Goal: Book appointment/travel/reservation

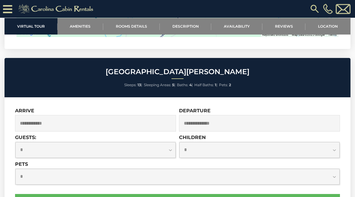
scroll to position [2025, 0]
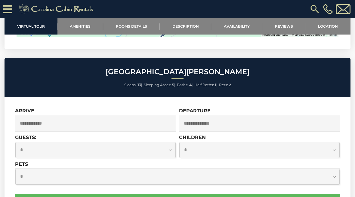
click at [30, 115] on input "text" at bounding box center [95, 123] width 161 height 17
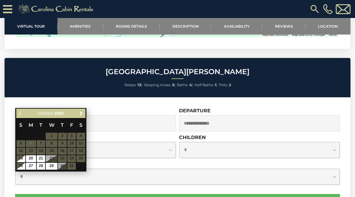
click at [76, 115] on div "October 2025" at bounding box center [51, 114] width 50 height 8
click at [77, 110] on link "Next" at bounding box center [81, 114] width 8 height 8
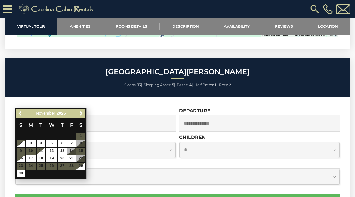
click at [74, 116] on div "November 2025" at bounding box center [51, 114] width 50 height 8
click at [76, 112] on div "Previous Next November 2025" at bounding box center [50, 113] width 69 height 9
click at [78, 117] on link "Next" at bounding box center [81, 114] width 8 height 8
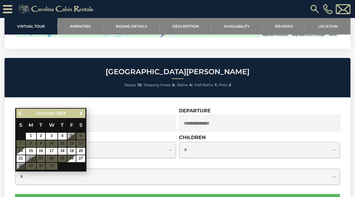
click at [78, 115] on link "Next" at bounding box center [81, 114] width 8 height 8
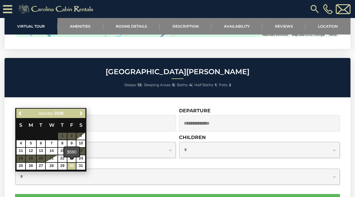
click at [68, 166] on link "30" at bounding box center [71, 166] width 9 height 7
type input "**********"
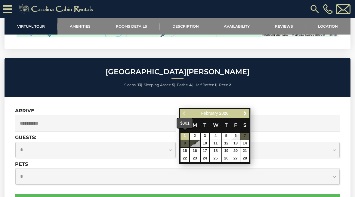
click at [189, 133] on td "1" at bounding box center [184, 137] width 9 height 8
type input "**********"
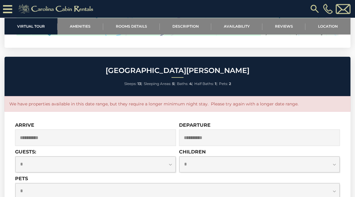
scroll to position [2025, 0]
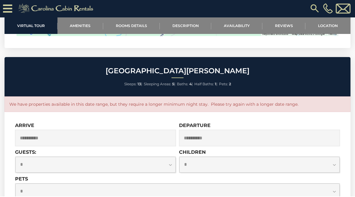
click at [28, 158] on select "**********" at bounding box center [95, 166] width 160 height 16
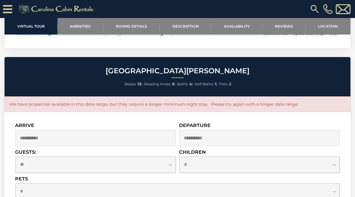
click at [166, 157] on select "**********" at bounding box center [95, 165] width 160 height 16
select select "*"
click at [185, 157] on select "**********" at bounding box center [259, 165] width 160 height 16
select select "*"
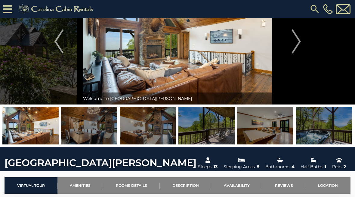
scroll to position [39, 0]
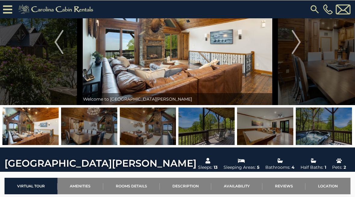
click at [296, 42] on img "Next" at bounding box center [296, 42] width 9 height 24
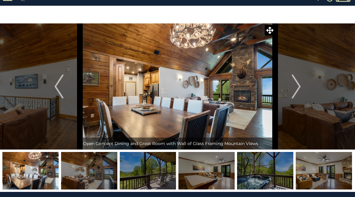
scroll to position [0, 0]
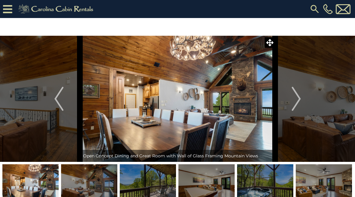
click at [299, 94] on img "Next" at bounding box center [296, 99] width 9 height 24
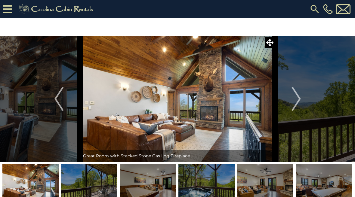
click at [294, 100] on img "Next" at bounding box center [296, 99] width 9 height 24
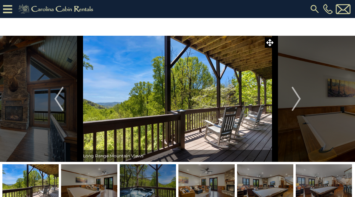
click at [293, 94] on img "Next" at bounding box center [296, 99] width 9 height 24
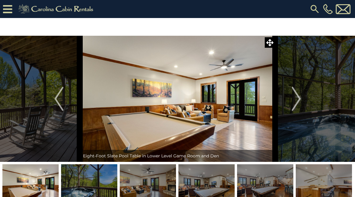
click at [290, 92] on button "Next" at bounding box center [296, 99] width 42 height 126
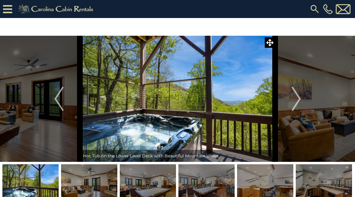
click at [59, 97] on img "Previous" at bounding box center [58, 99] width 9 height 24
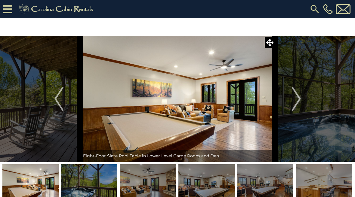
click at [297, 92] on img "Next" at bounding box center [296, 99] width 9 height 24
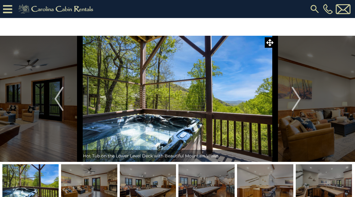
click at [300, 95] on img "Next" at bounding box center [296, 99] width 9 height 24
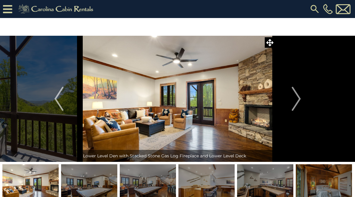
scroll to position [0, 0]
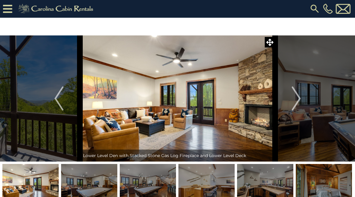
click at [297, 92] on img "Next" at bounding box center [296, 99] width 9 height 24
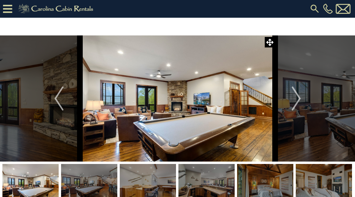
click at [297, 91] on img "Next" at bounding box center [296, 99] width 9 height 24
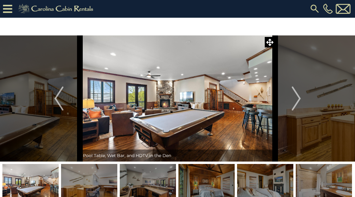
click at [287, 89] on button "Next" at bounding box center [296, 99] width 42 height 126
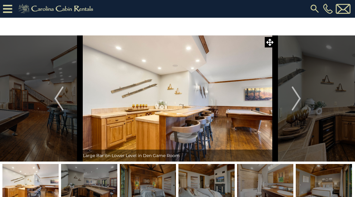
click at [294, 90] on img "Next" at bounding box center [296, 99] width 9 height 24
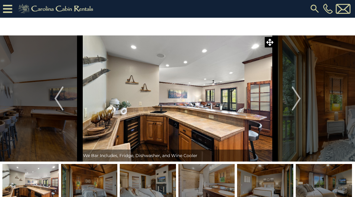
click at [297, 93] on img "Next" at bounding box center [296, 99] width 9 height 24
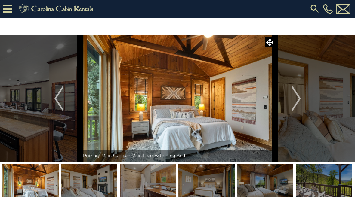
click at [58, 96] on img "Previous" at bounding box center [58, 99] width 9 height 24
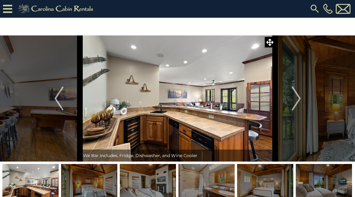
click at [290, 92] on button "Next" at bounding box center [296, 99] width 42 height 126
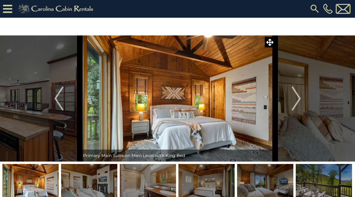
click at [297, 93] on img "Next" at bounding box center [296, 99] width 9 height 24
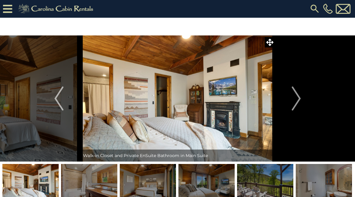
click at [296, 95] on img "Next" at bounding box center [296, 99] width 9 height 24
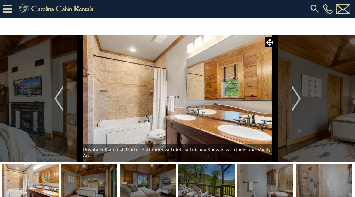
click at [302, 88] on button "Next" at bounding box center [296, 99] width 42 height 126
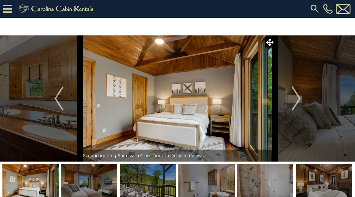
click at [294, 86] on button "Next" at bounding box center [296, 99] width 42 height 126
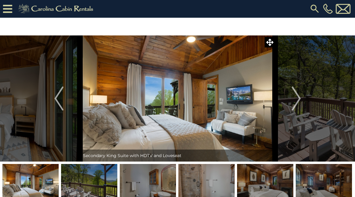
click at [297, 99] on img "Next" at bounding box center [296, 99] width 9 height 24
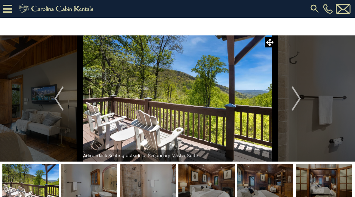
click at [296, 96] on img "Next" at bounding box center [296, 99] width 9 height 24
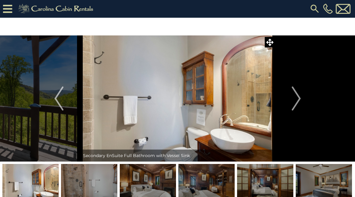
click at [300, 94] on img "Next" at bounding box center [296, 99] width 9 height 24
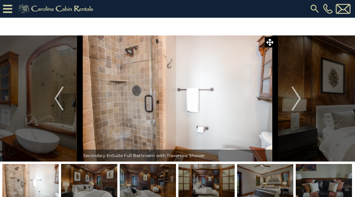
click at [299, 93] on img "Next" at bounding box center [296, 99] width 9 height 24
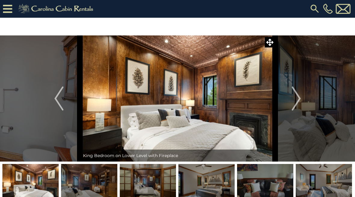
click at [302, 90] on button "Next" at bounding box center [296, 99] width 42 height 126
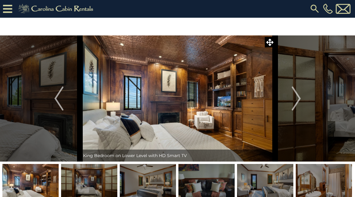
click at [297, 92] on img "Next" at bounding box center [296, 99] width 9 height 24
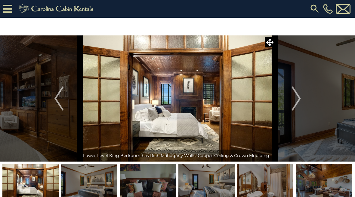
click at [296, 98] on img "Next" at bounding box center [296, 99] width 9 height 24
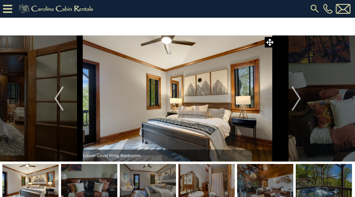
click at [294, 95] on img "Next" at bounding box center [296, 99] width 9 height 24
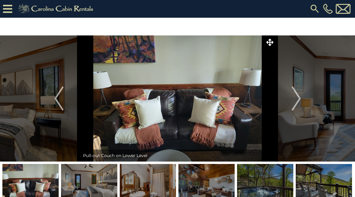
click at [291, 93] on button "Next" at bounding box center [296, 99] width 42 height 126
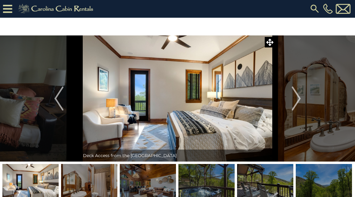
click at [297, 94] on img "Next" at bounding box center [296, 99] width 9 height 24
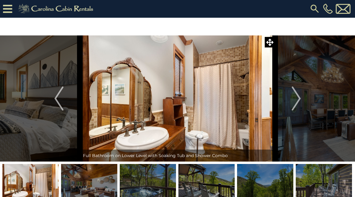
click at [299, 100] on img "Next" at bounding box center [296, 99] width 9 height 24
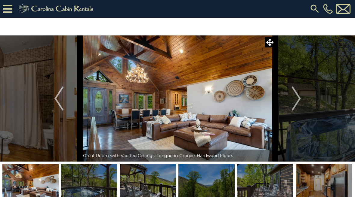
click at [299, 102] on img "Next" at bounding box center [296, 99] width 9 height 24
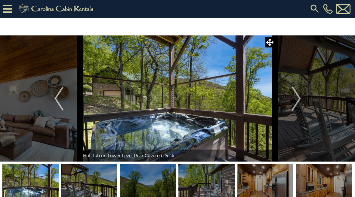
click at [296, 84] on button "Next" at bounding box center [296, 99] width 42 height 126
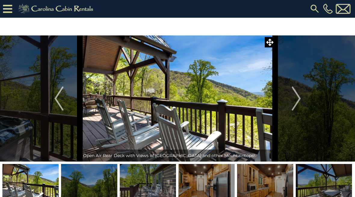
click at [292, 98] on button "Next" at bounding box center [296, 99] width 42 height 126
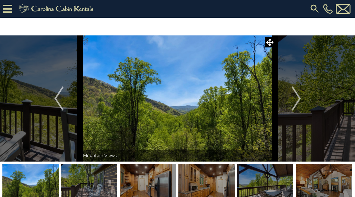
click at [297, 95] on img "Next" at bounding box center [296, 99] width 9 height 24
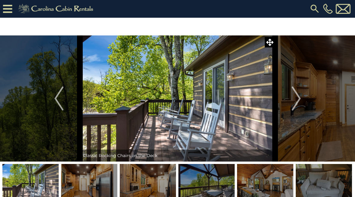
click at [297, 101] on img "Next" at bounding box center [296, 99] width 9 height 24
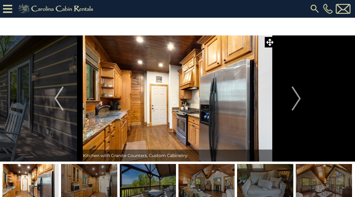
scroll to position [0, 0]
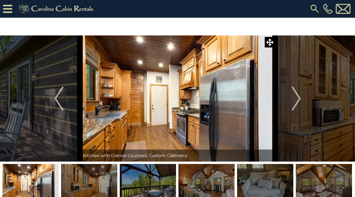
click at [297, 92] on img "Next" at bounding box center [296, 99] width 9 height 24
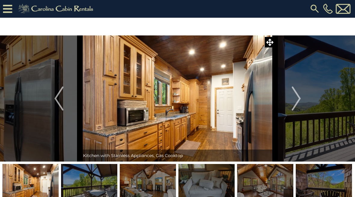
click at [297, 93] on img "Next" at bounding box center [296, 99] width 9 height 24
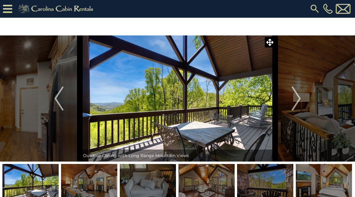
click at [288, 85] on button "Next" at bounding box center [296, 99] width 42 height 126
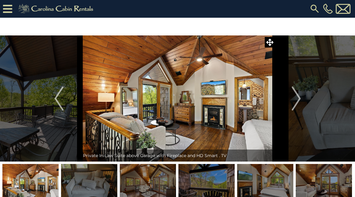
click at [142, 80] on img at bounding box center [177, 99] width 195 height 126
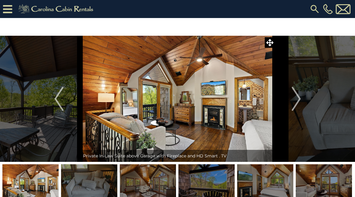
click at [157, 110] on img at bounding box center [177, 99] width 195 height 126
click at [157, 119] on img at bounding box center [177, 99] width 195 height 126
click at [294, 95] on img "Next" at bounding box center [296, 99] width 9 height 24
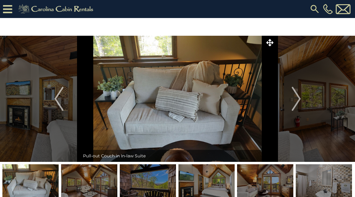
click at [298, 103] on img "Next" at bounding box center [296, 99] width 9 height 24
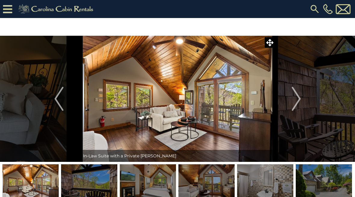
click at [298, 95] on img "Next" at bounding box center [296, 99] width 9 height 24
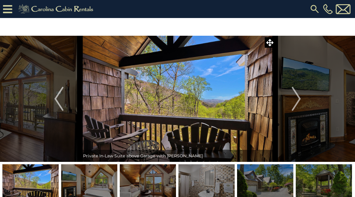
click at [300, 94] on img "Next" at bounding box center [296, 99] width 9 height 24
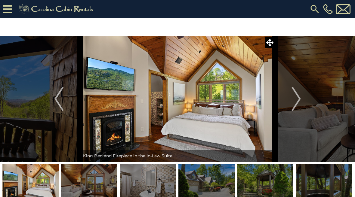
click at [292, 101] on img "Next" at bounding box center [296, 99] width 9 height 24
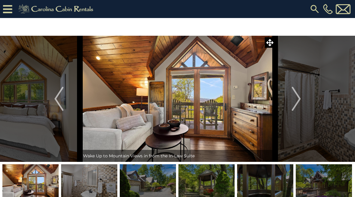
click at [296, 99] on img "Next" at bounding box center [296, 99] width 9 height 24
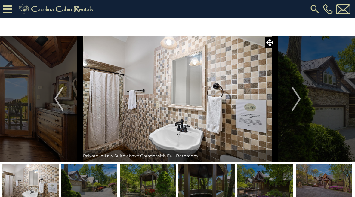
click at [296, 92] on img "Next" at bounding box center [296, 99] width 9 height 24
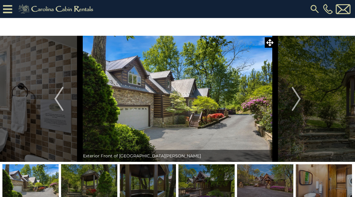
click at [300, 97] on img "Next" at bounding box center [296, 99] width 9 height 24
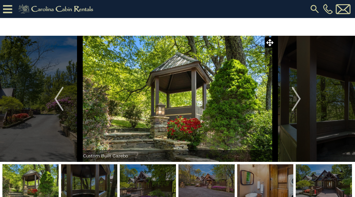
click at [297, 97] on img "Next" at bounding box center [296, 99] width 9 height 24
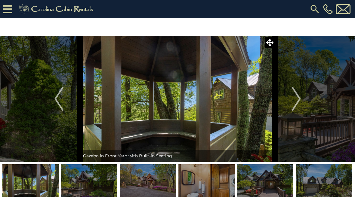
click at [295, 90] on img "Next" at bounding box center [296, 99] width 9 height 24
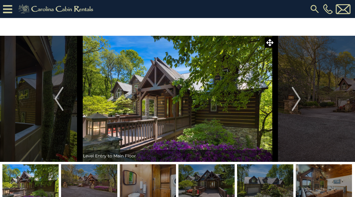
click at [297, 94] on img "Next" at bounding box center [296, 99] width 9 height 24
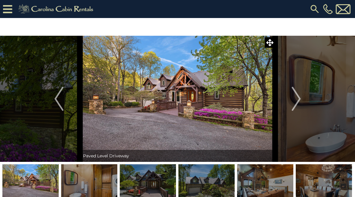
click at [300, 91] on img "Next" at bounding box center [296, 99] width 9 height 24
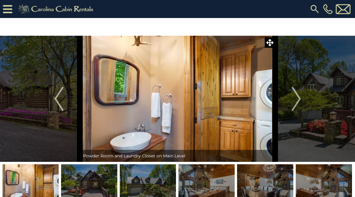
click at [295, 99] on img "Next" at bounding box center [296, 99] width 9 height 24
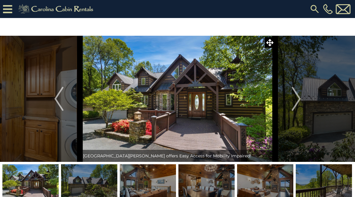
click at [299, 95] on img "Next" at bounding box center [296, 99] width 9 height 24
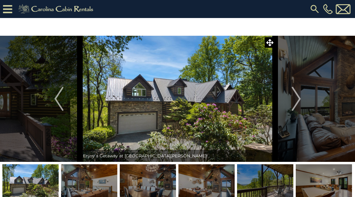
click at [294, 97] on img "Next" at bounding box center [296, 99] width 9 height 24
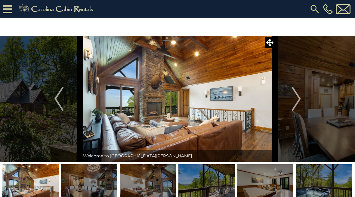
scroll to position [2, 0]
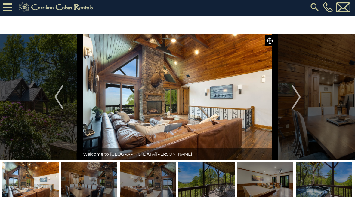
click at [300, 96] on img "Next" at bounding box center [296, 97] width 9 height 24
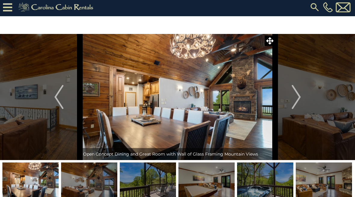
click at [300, 90] on img "Next" at bounding box center [296, 97] width 9 height 24
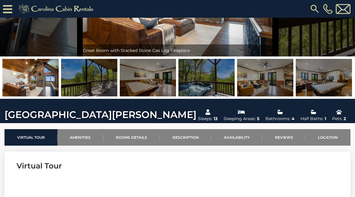
scroll to position [88, 0]
click at [187, 133] on link "Description" at bounding box center [186, 137] width 52 height 17
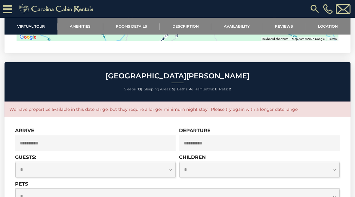
scroll to position [2024, 0]
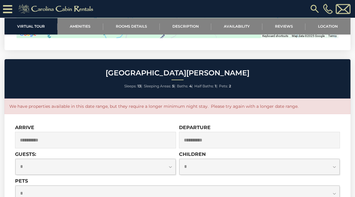
click at [227, 132] on input "**********" at bounding box center [259, 140] width 161 height 17
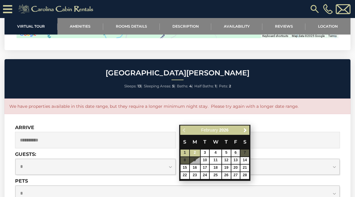
click at [199, 151] on link "2" at bounding box center [195, 153] width 10 height 7
type input "**********"
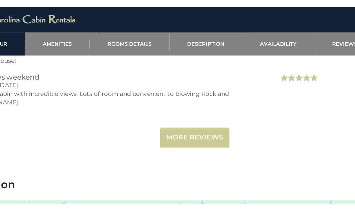
scroll to position [2372, 0]
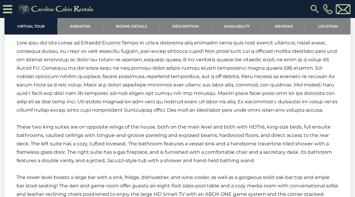
scroll to position [2266, 0]
